Goal: Communication & Community: Ask a question

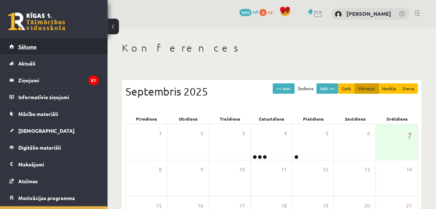
click at [70, 46] on link "Sākums" at bounding box center [53, 46] width 89 height 16
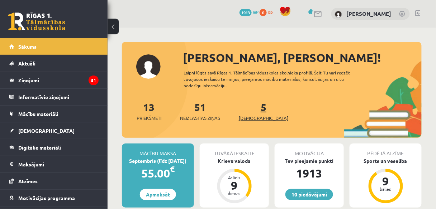
click at [254, 115] on span "[DEMOGRAPHIC_DATA]" at bounding box center [263, 118] width 49 height 7
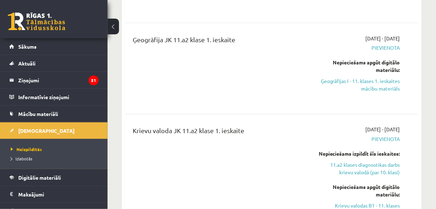
scroll to position [296, 0]
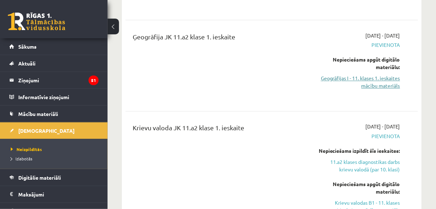
click at [392, 89] on link "Ģeogrāfijas I - 11. klases 1. ieskaites mācību materiāls" at bounding box center [359, 82] width 82 height 15
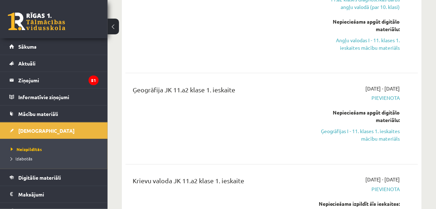
scroll to position [242, 0]
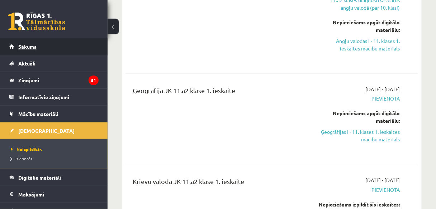
click at [53, 43] on link "Sākums" at bounding box center [53, 46] width 89 height 16
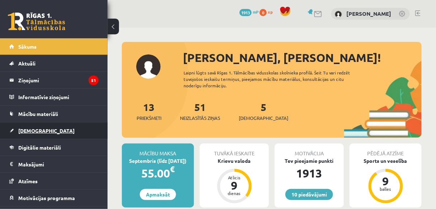
click at [61, 128] on link "[DEMOGRAPHIC_DATA]" at bounding box center [53, 131] width 89 height 16
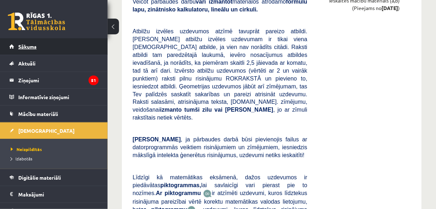
click at [42, 46] on link "Sākums" at bounding box center [53, 46] width 89 height 16
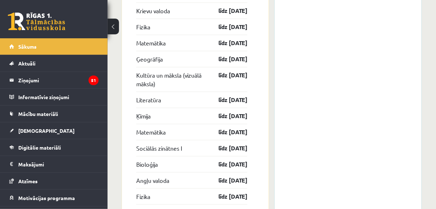
scroll to position [1415, 0]
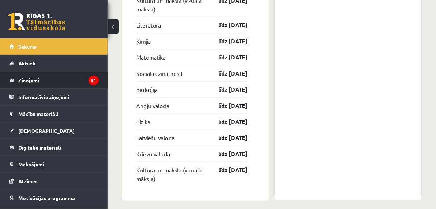
click at [85, 84] on legend "Ziņojumi 51" at bounding box center [58, 80] width 80 height 16
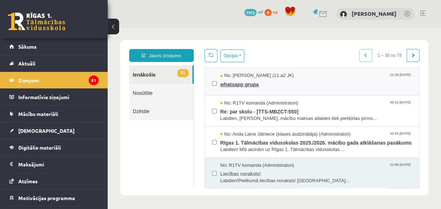
click at [242, 83] on span "whatsapp grupa" at bounding box center [315, 83] width 191 height 9
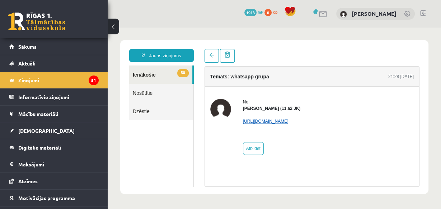
click at [288, 120] on link "https://chat.whatsapp.com/KAY0sqT9TRvC9DfM9xUcTE?mode=ems_copy_c" at bounding box center [266, 121] width 46 height 5
click at [134, 76] on link "50 Ienākošie" at bounding box center [160, 75] width 63 height 18
click at [159, 73] on link "50 Ienākošie" at bounding box center [160, 75] width 63 height 18
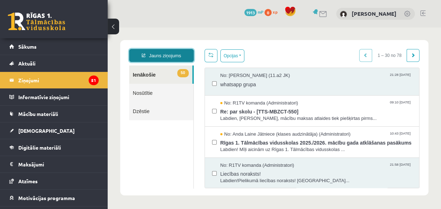
click at [181, 55] on link "Jauns ziņojums" at bounding box center [161, 55] width 65 height 13
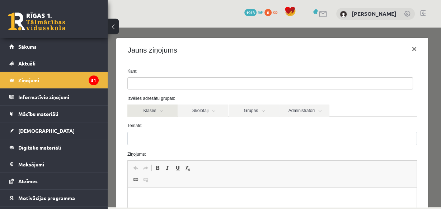
click at [162, 111] on link "Klases" at bounding box center [152, 111] width 50 height 12
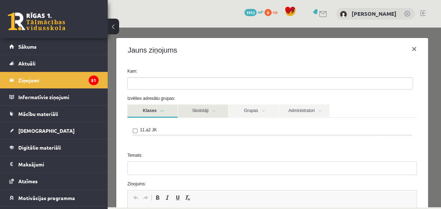
click at [204, 111] on link "Skolotāji" at bounding box center [203, 111] width 50 height 13
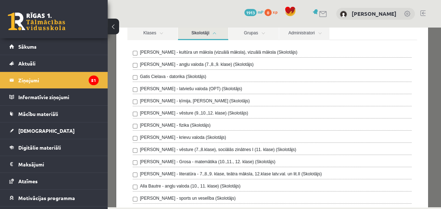
scroll to position [80, 0]
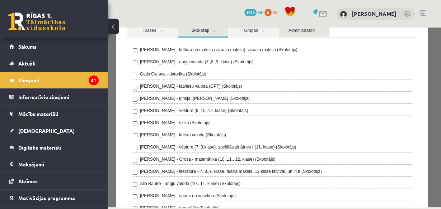
click at [318, 34] on link "Administratori" at bounding box center [304, 30] width 50 height 13
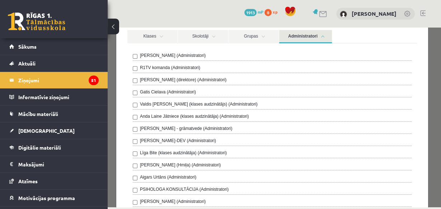
scroll to position [0, 0]
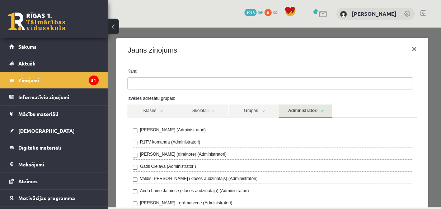
click at [334, 75] on div "Kam:" at bounding box center [272, 79] width 300 height 22
click at [333, 80] on ul at bounding box center [270, 83] width 285 height 11
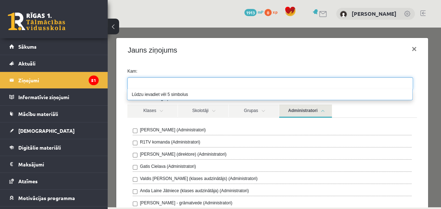
click at [325, 110] on link "Administratori" at bounding box center [305, 111] width 53 height 13
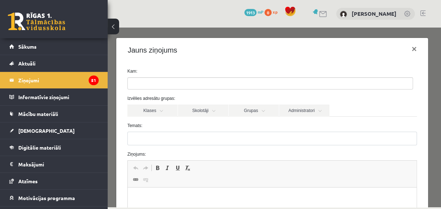
click at [333, 87] on ul at bounding box center [270, 83] width 285 height 11
click at [358, 116] on div "Klases Skolotāji Grupas Administratori" at bounding box center [271, 111] width 289 height 12
click at [211, 112] on link "Skolotāji" at bounding box center [203, 111] width 50 height 12
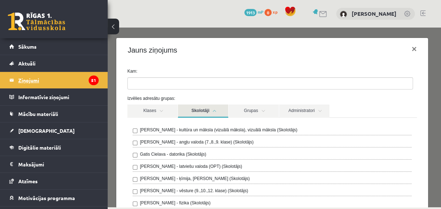
click at [82, 86] on legend "Ziņojumi 51" at bounding box center [58, 80] width 80 height 16
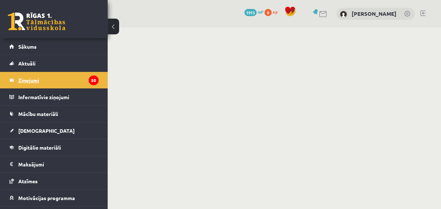
click at [89, 78] on icon "50" at bounding box center [94, 81] width 10 height 10
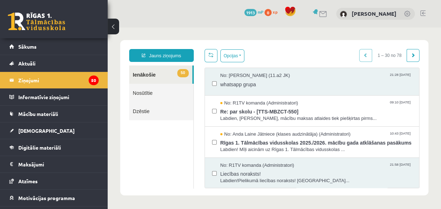
click at [153, 91] on link "Nosūtītie" at bounding box center [161, 93] width 64 height 18
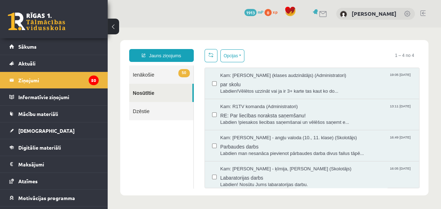
click at [160, 72] on link "50 Ienākošie" at bounding box center [161, 75] width 64 height 18
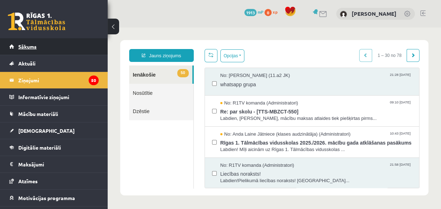
click at [43, 48] on link "Sākums" at bounding box center [53, 46] width 89 height 16
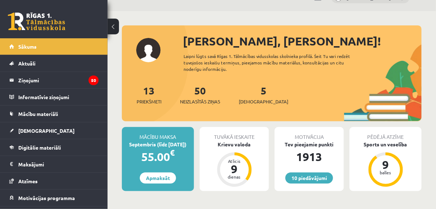
scroll to position [17, 0]
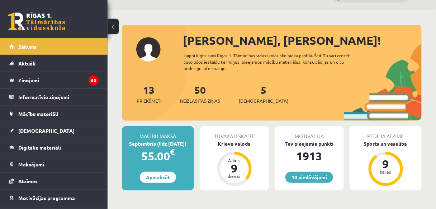
click at [130, 47] on div "[PERSON_NAME], [PERSON_NAME]! Laipni lūgts savā Rīgas 1. Tālmācības vidusskolas…" at bounding box center [272, 76] width 300 height 89
